Goal: Transaction & Acquisition: Obtain resource

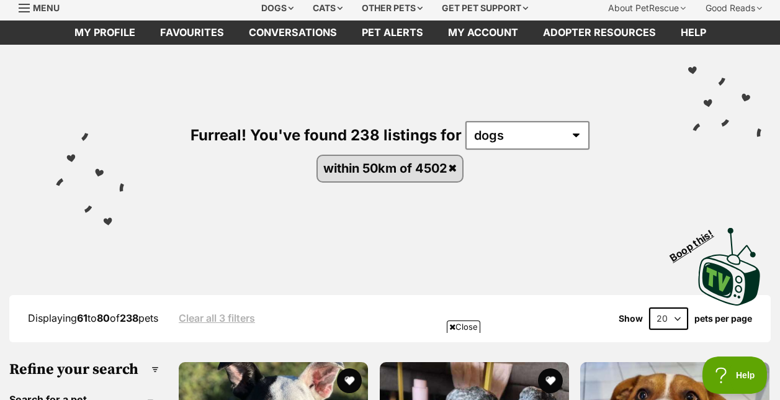
scroll to position [42, 0]
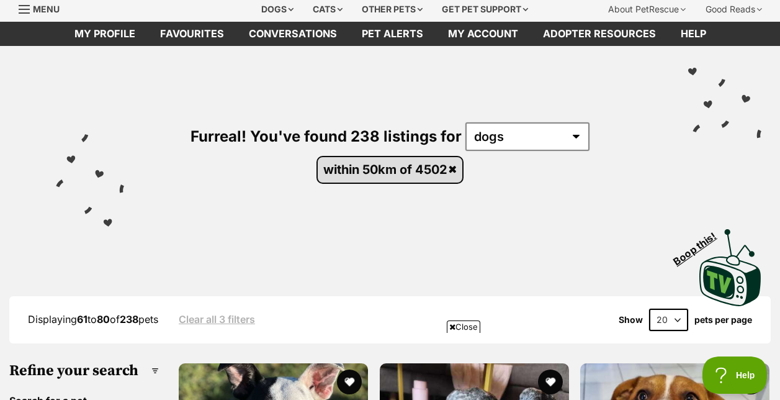
click at [455, 168] on link "within 50km of 4502" at bounding box center [390, 169] width 145 height 25
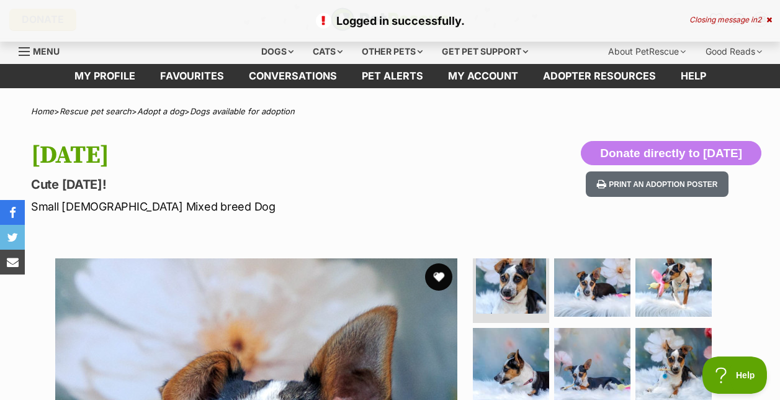
click at [434, 274] on button "favourite" at bounding box center [438, 276] width 27 height 27
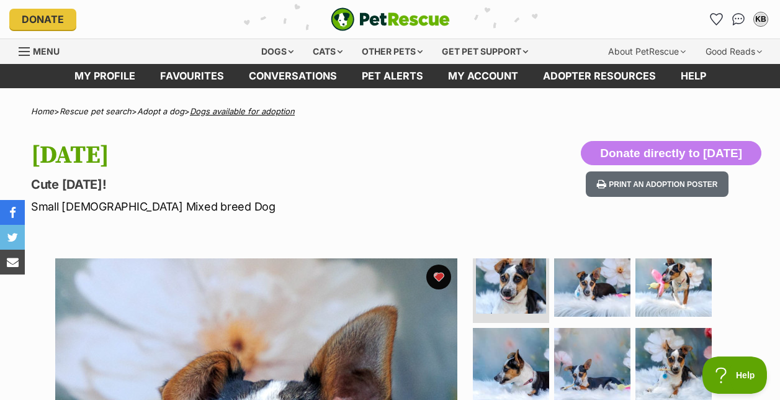
click at [233, 107] on link "Dogs available for adoption" at bounding box center [242, 111] width 105 height 10
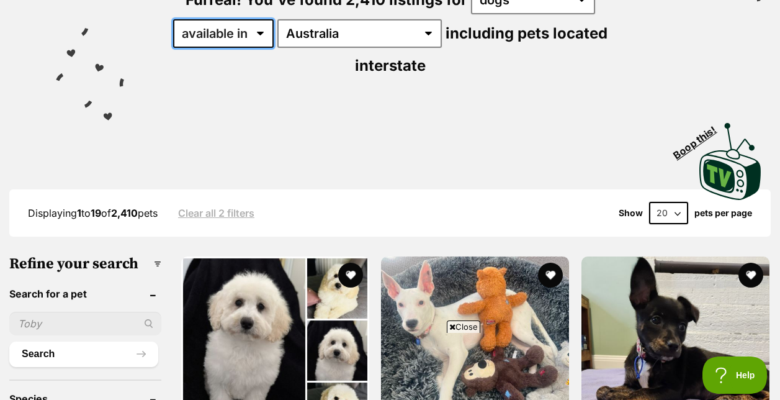
click at [250, 30] on select "available in located in" at bounding box center [223, 33] width 101 height 29
select select "disabled"
click at [174, 19] on select "available in located in" at bounding box center [223, 33] width 101 height 29
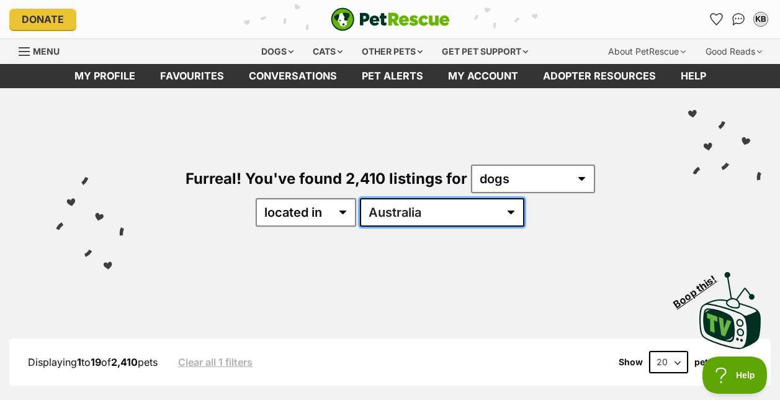
click at [432, 209] on select "Australia ACT NSW NT QLD SA TAS VIC WA" at bounding box center [442, 212] width 165 height 29
select select "WA"
click at [399, 198] on select "Australia ACT NSW NT QLD SA TAS VIC WA" at bounding box center [442, 212] width 165 height 29
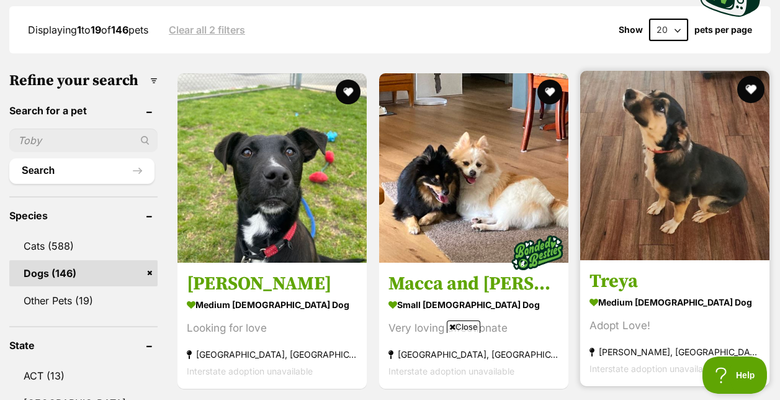
drag, startPoint x: 0, startPoint y: 0, endPoint x: 740, endPoint y: 88, distance: 744.7
click at [740, 88] on button "favourite" at bounding box center [751, 89] width 27 height 27
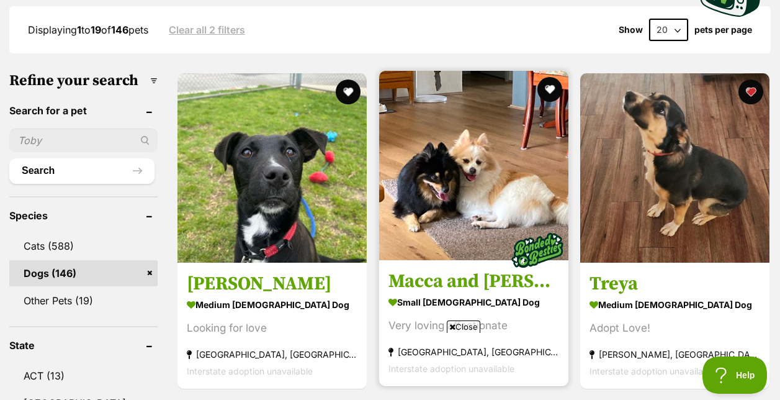
scroll to position [388, 0]
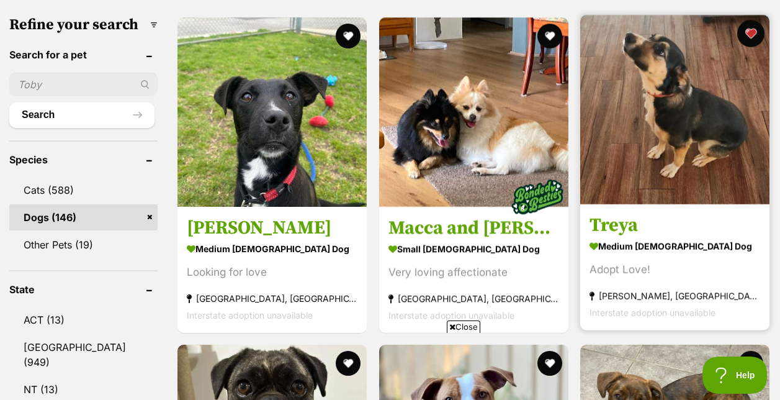
click at [749, 32] on button "favourite" at bounding box center [751, 33] width 27 height 27
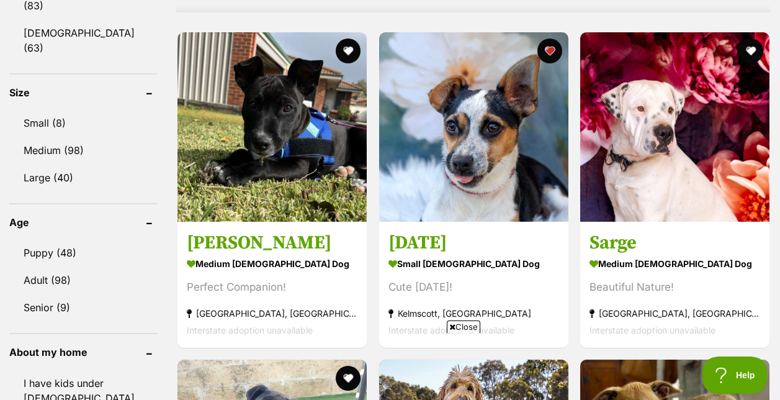
scroll to position [1146, 0]
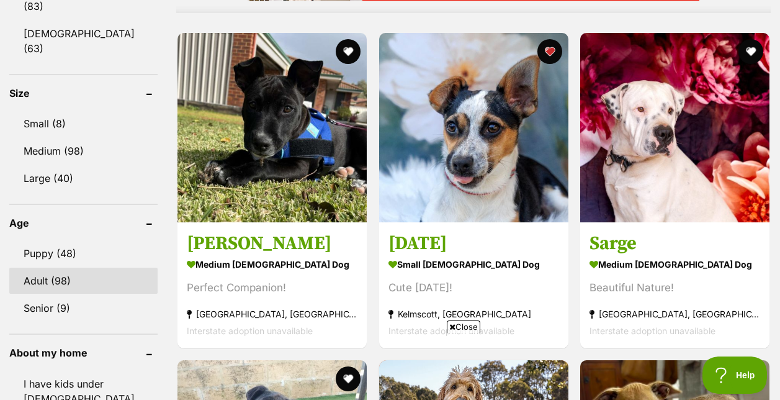
click at [69, 268] on link "Adult (98)" at bounding box center [83, 281] width 148 height 26
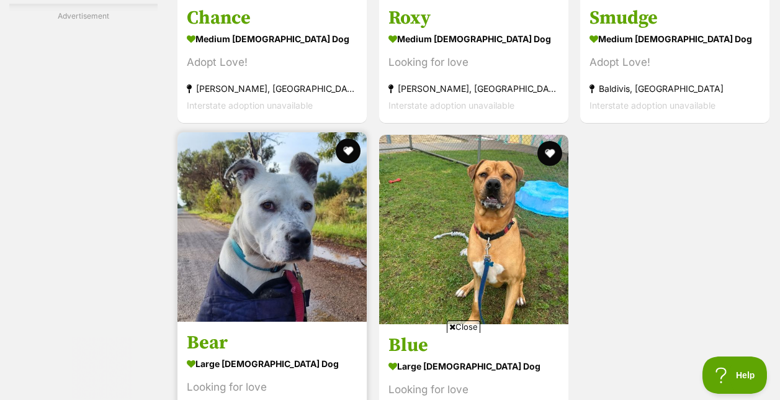
scroll to position [2472, 0]
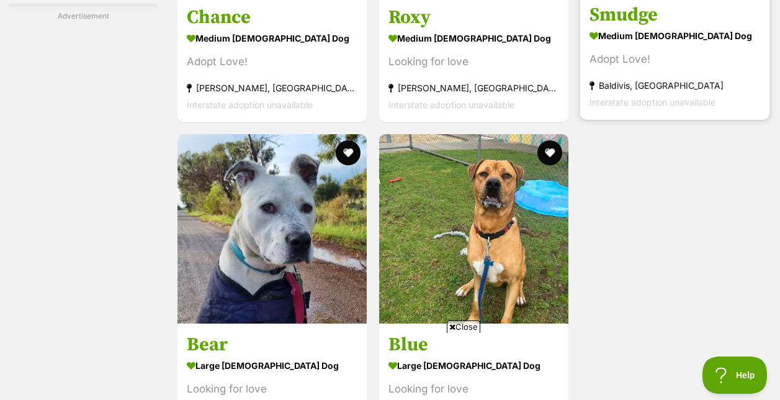
click at [633, 38] on strong "medium [DEMOGRAPHIC_DATA] Dog" at bounding box center [675, 36] width 171 height 18
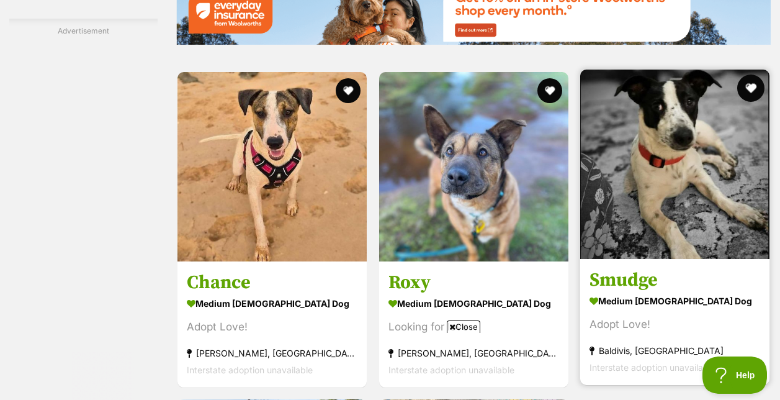
scroll to position [0, 0]
click at [747, 96] on button "favourite" at bounding box center [751, 88] width 27 height 27
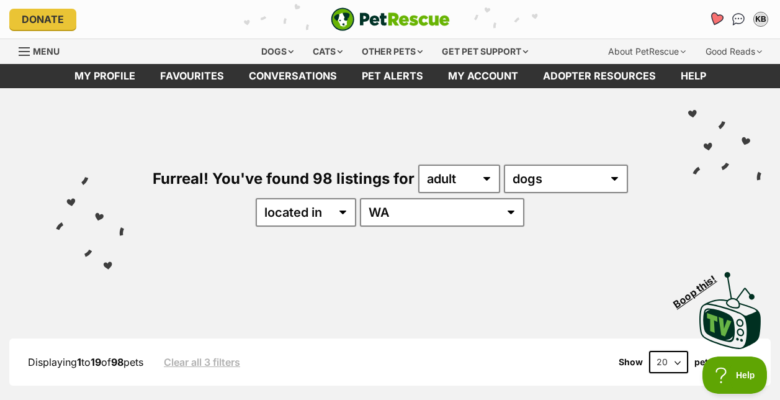
click at [718, 22] on icon "Favourites" at bounding box center [716, 19] width 15 height 14
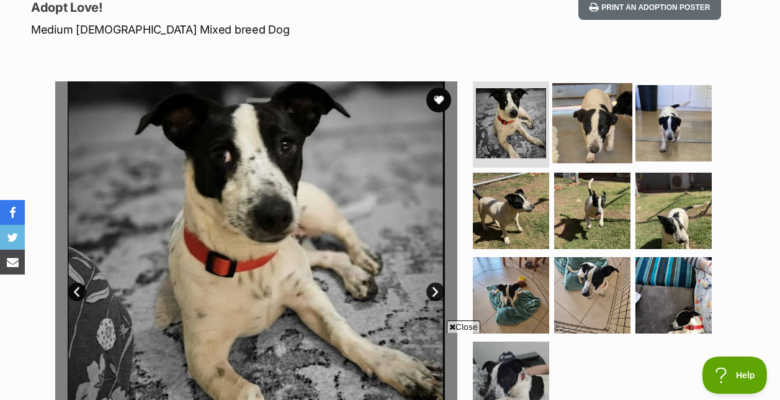
click at [596, 117] on img at bounding box center [593, 123] width 80 height 80
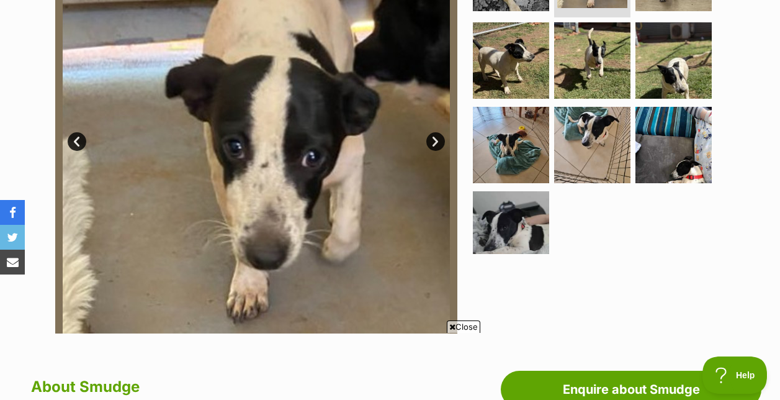
scroll to position [331, 0]
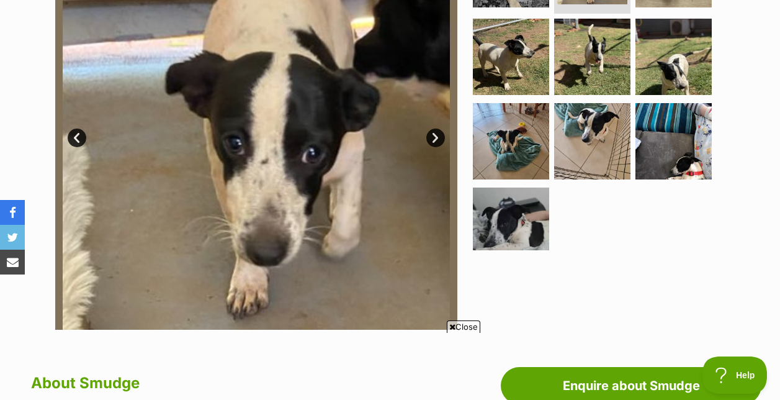
click at [434, 132] on link "Next" at bounding box center [436, 138] width 19 height 19
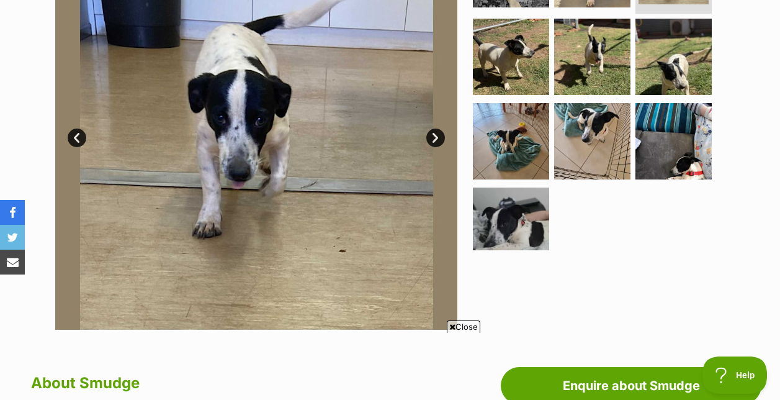
click at [434, 132] on link "Next" at bounding box center [436, 138] width 19 height 19
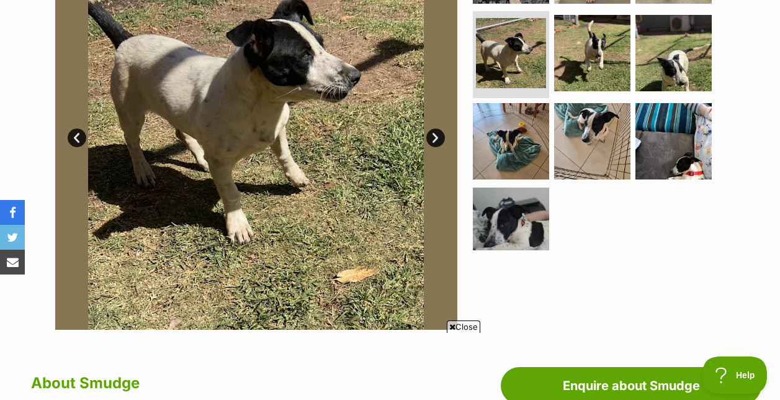
click at [434, 132] on link "Next" at bounding box center [436, 138] width 19 height 19
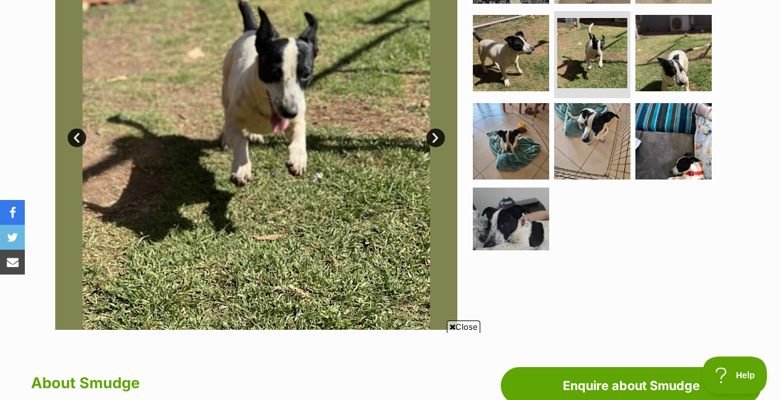
click at [434, 132] on link "Next" at bounding box center [436, 138] width 19 height 19
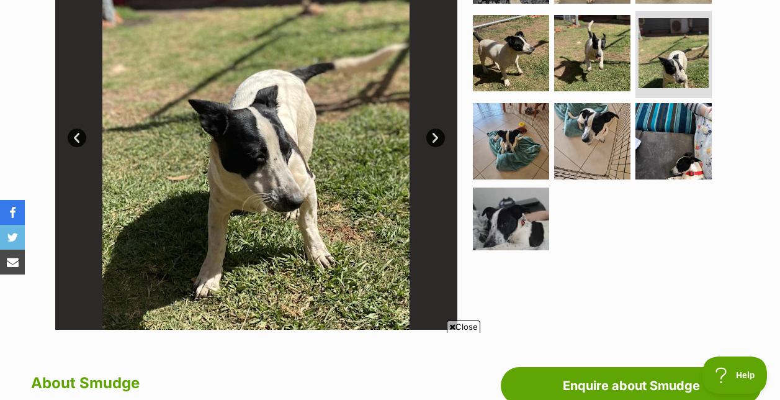
click at [434, 132] on link "Next" at bounding box center [436, 138] width 19 height 19
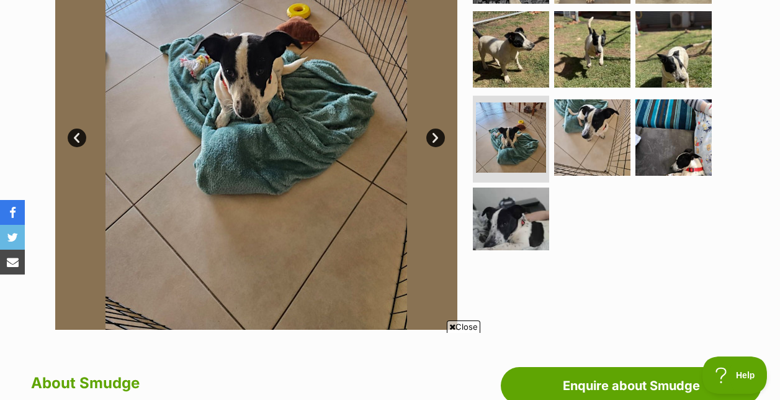
click at [434, 132] on link "Next" at bounding box center [436, 138] width 19 height 19
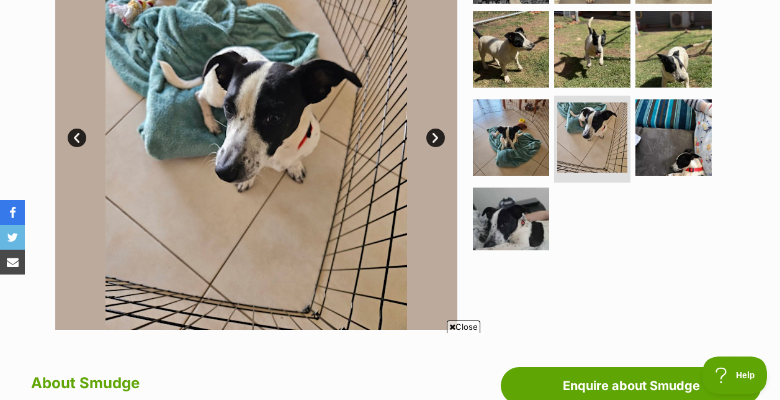
click at [434, 132] on link "Next" at bounding box center [436, 138] width 19 height 19
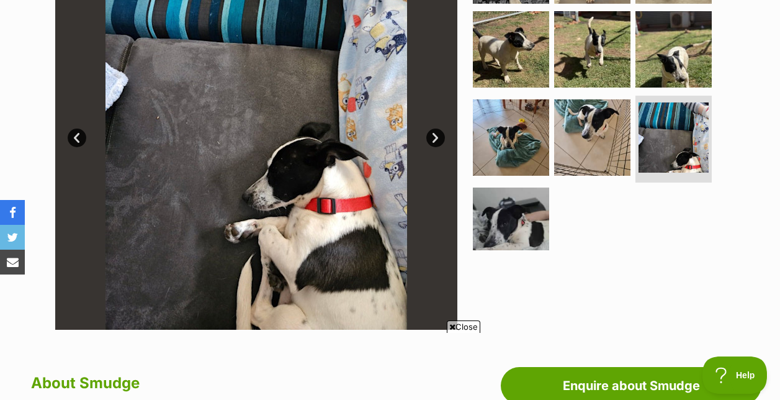
click at [434, 132] on link "Next" at bounding box center [436, 138] width 19 height 19
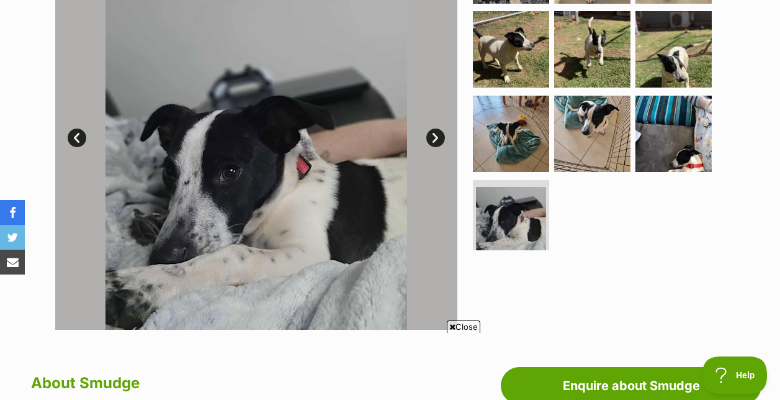
click at [434, 132] on link "Next" at bounding box center [436, 138] width 19 height 19
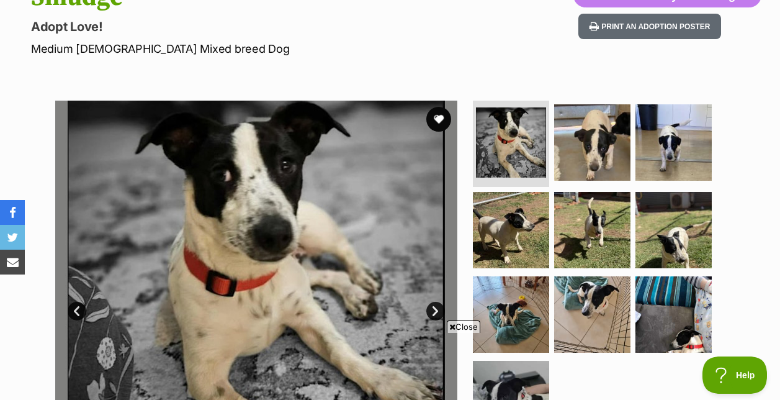
scroll to position [157, 0]
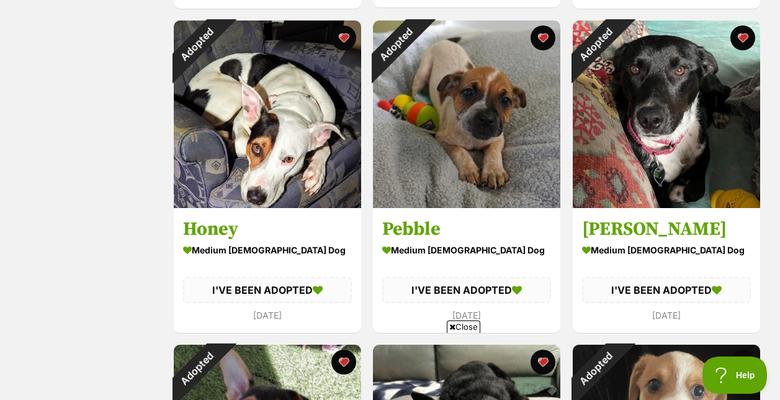
click at [152, 184] on div "Status All Remove filter Available" at bounding box center [90, 201] width 142 height 2317
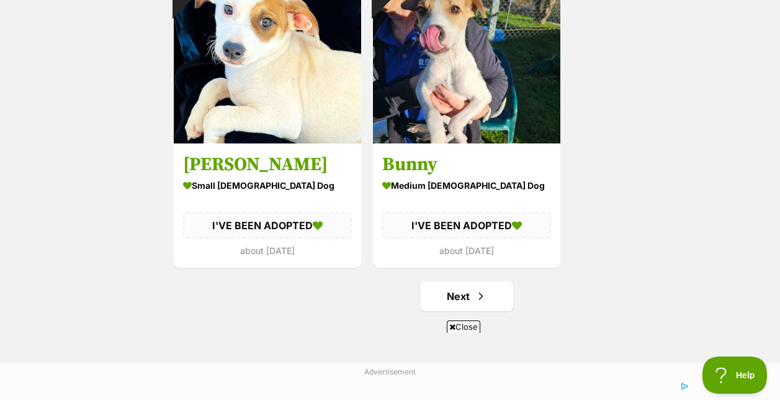
scroll to position [2249, 0]
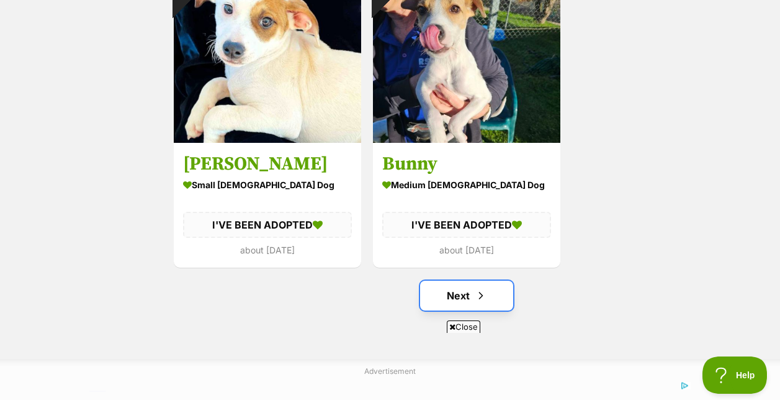
click at [466, 282] on link "Next" at bounding box center [466, 296] width 93 height 30
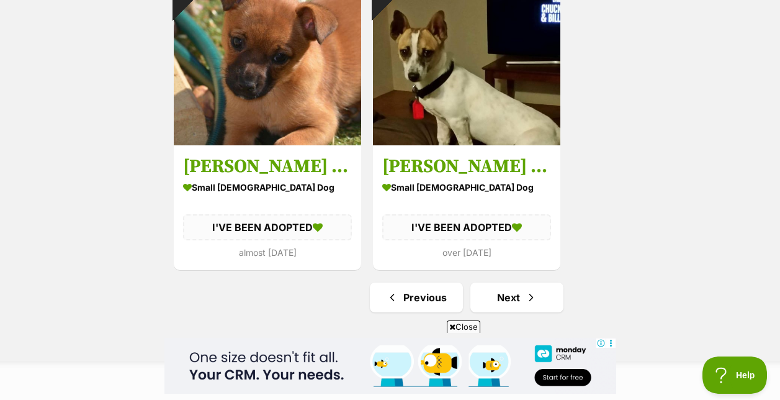
scroll to position [2244, 0]
click at [510, 306] on link "Next" at bounding box center [517, 298] width 93 height 30
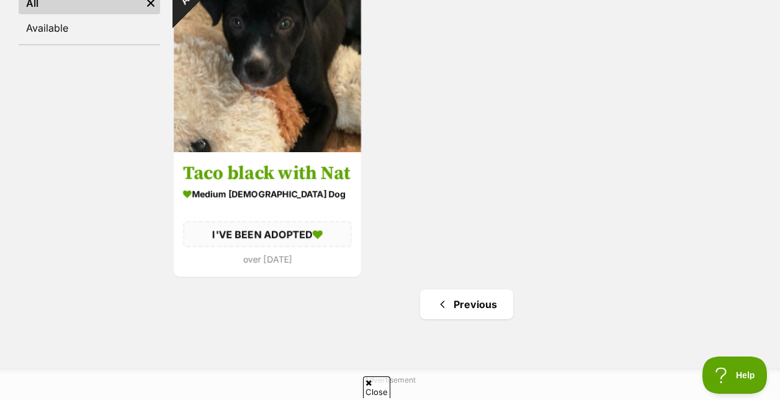
scroll to position [307, 0]
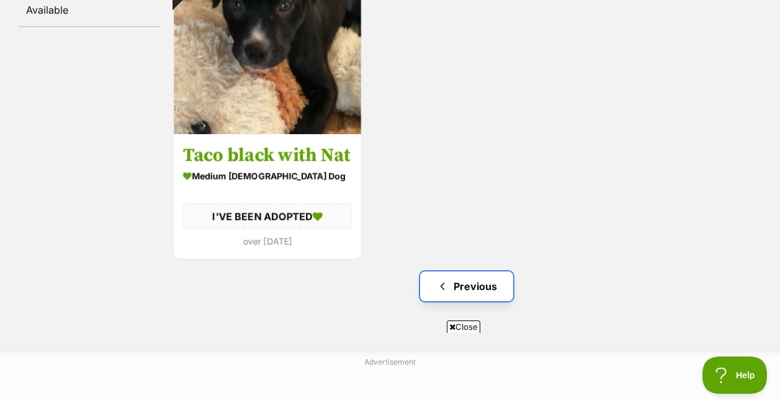
click at [478, 285] on link "Previous" at bounding box center [466, 286] width 93 height 30
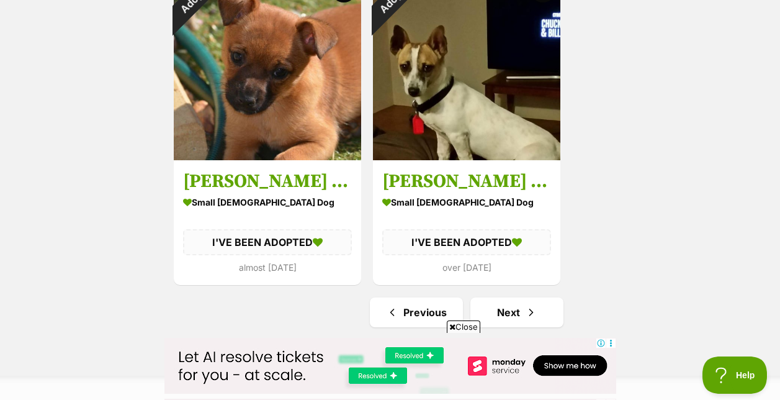
scroll to position [2230, 0]
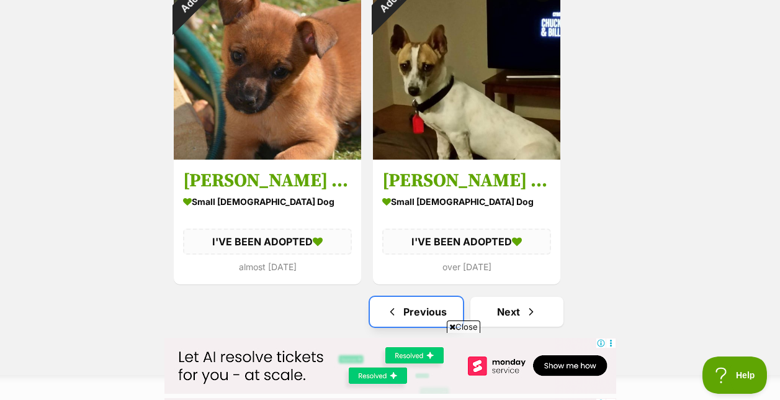
click at [401, 307] on link "Previous" at bounding box center [416, 312] width 93 height 30
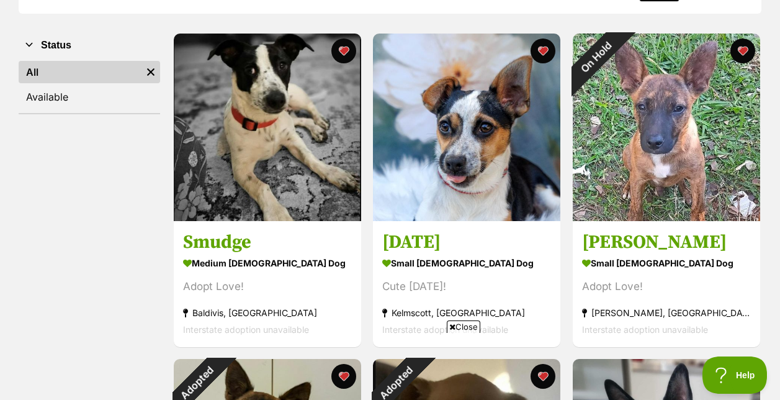
scroll to position [220, 0]
